Goal: Task Accomplishment & Management: Manage account settings

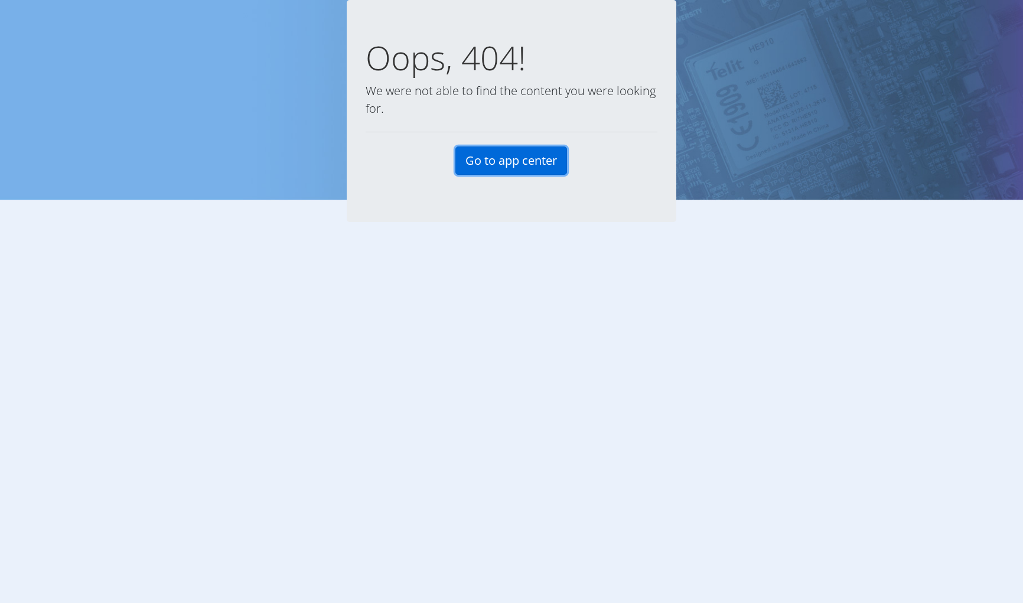
click at [543, 158] on link "Go to app center" at bounding box center [511, 160] width 112 height 28
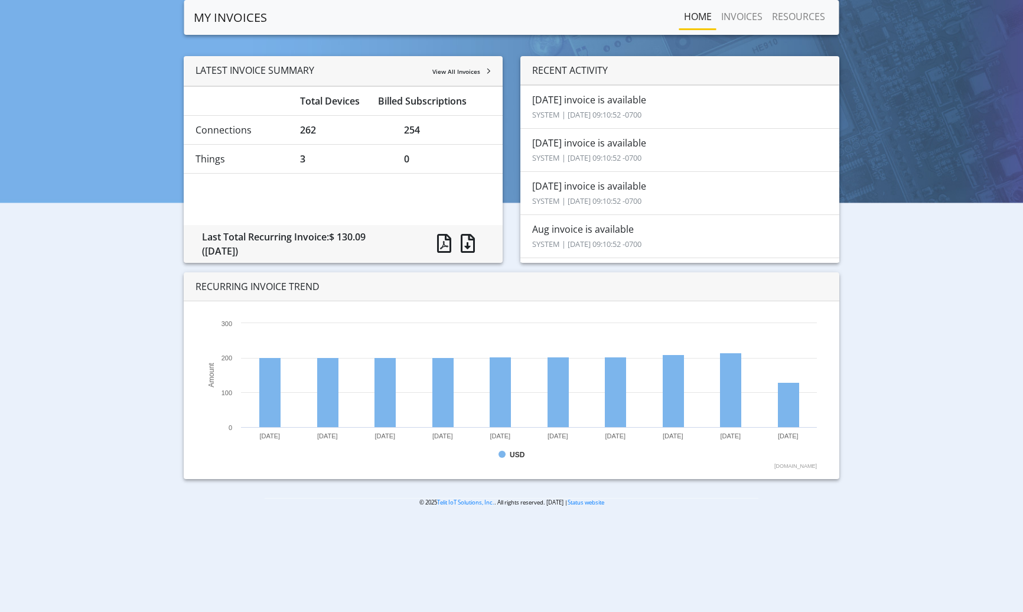
click at [465, 74] on span "View All Invoices" at bounding box center [456, 71] width 48 height 8
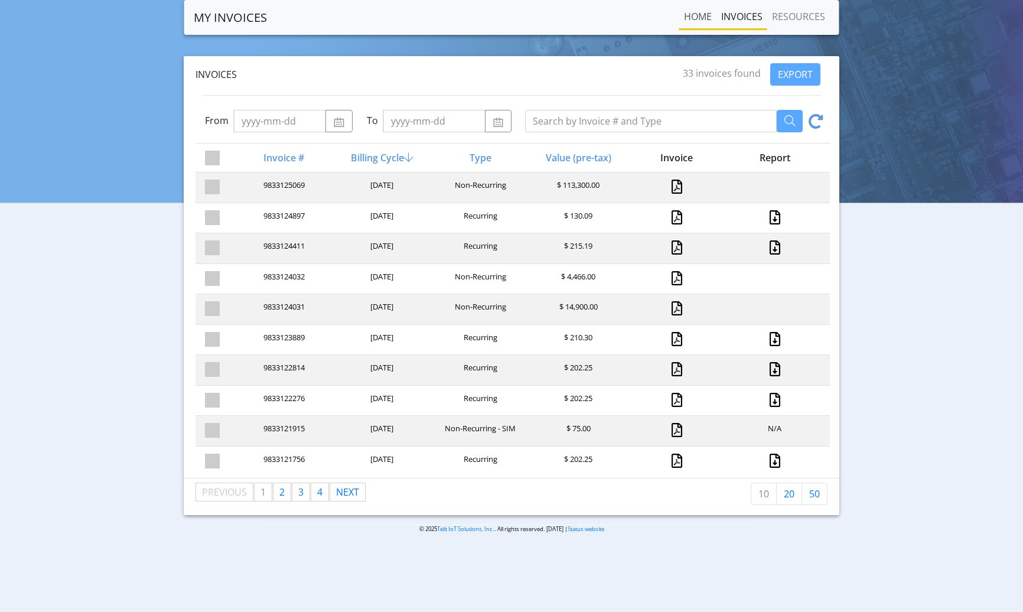
click at [700, 16] on link "Home" at bounding box center [697, 17] width 37 height 24
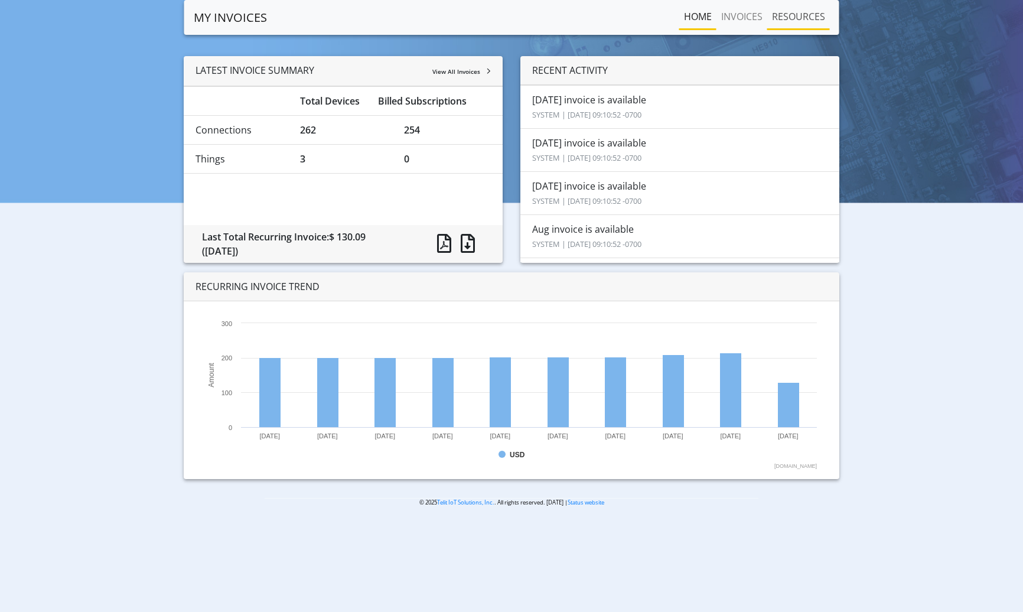
click at [808, 19] on link "RESOURCES" at bounding box center [798, 17] width 63 height 24
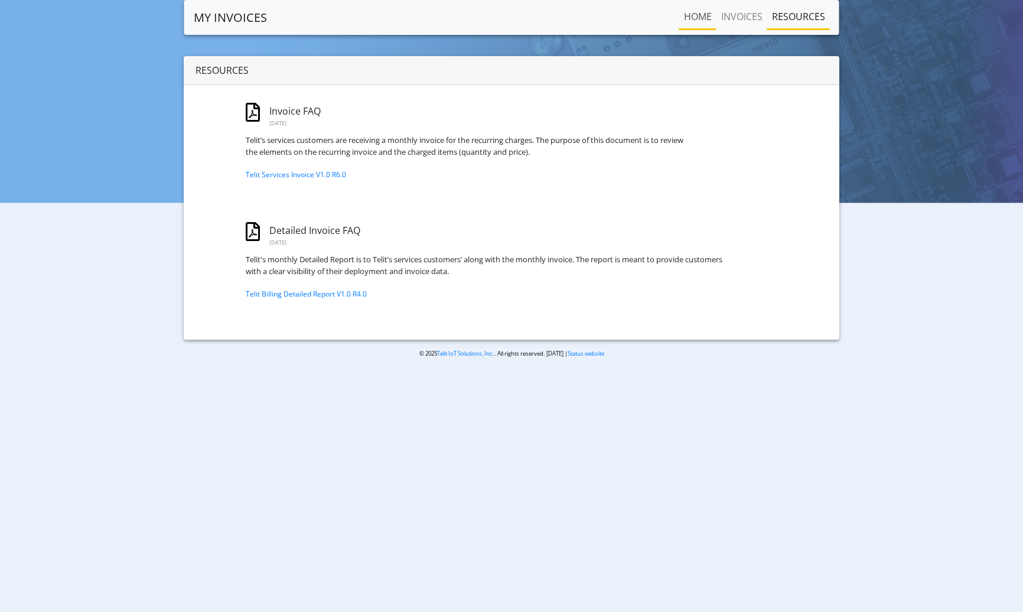
click at [712, 19] on link "Home" at bounding box center [697, 17] width 37 height 24
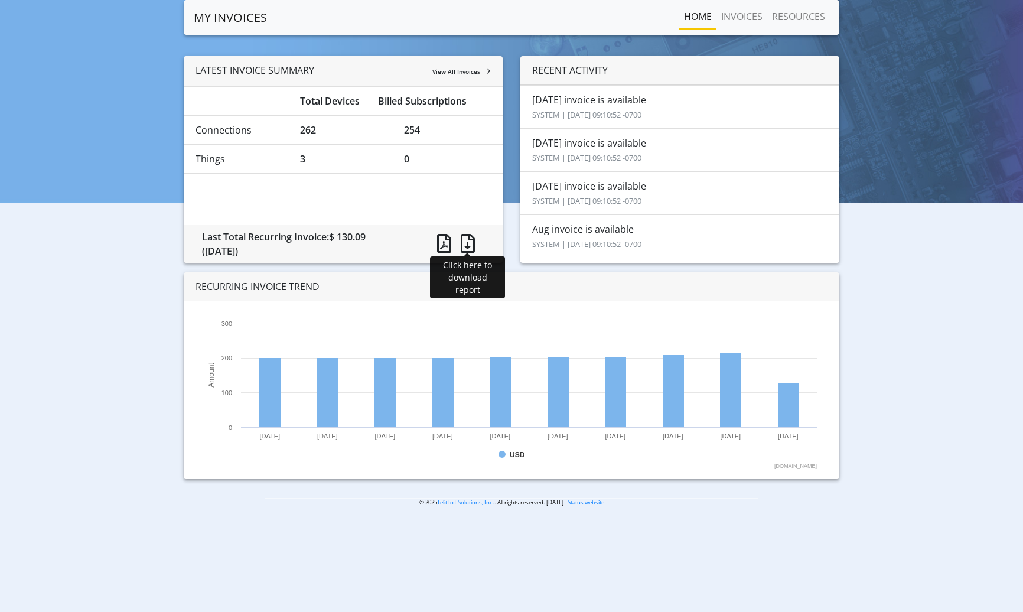
click at [463, 246] on span at bounding box center [468, 243] width 14 height 19
click at [588, 70] on div "RECENT ACTIVITY" at bounding box center [679, 70] width 319 height 29
click at [413, 111] on li "Total Devices Billed Subscriptions" at bounding box center [343, 101] width 319 height 30
click at [414, 107] on div "Billed Subscriptions" at bounding box center [434, 101] width 130 height 14
click at [744, 20] on link "INVOICES" at bounding box center [741, 17] width 51 height 24
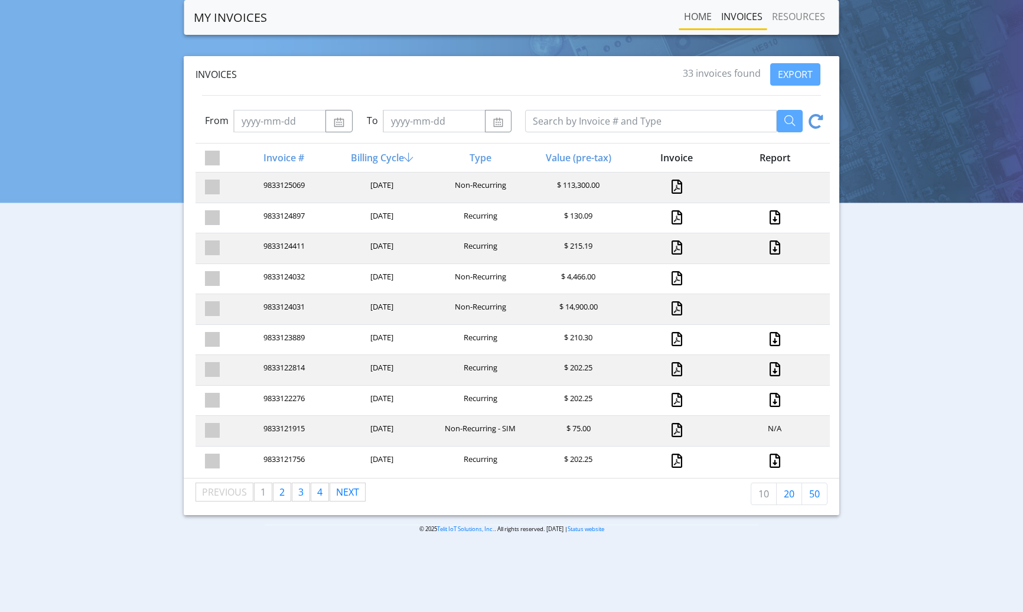
click at [687, 17] on link "Home" at bounding box center [697, 17] width 37 height 24
